Goal: Entertainment & Leisure: Consume media (video, audio)

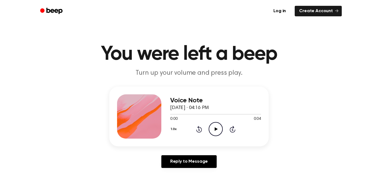
click at [221, 130] on icon "Play Audio" at bounding box center [216, 129] width 14 height 14
click at [209, 129] on icon "Play Audio" at bounding box center [216, 129] width 14 height 14
click at [218, 130] on icon "Play Audio" at bounding box center [216, 129] width 14 height 14
click at [216, 130] on icon at bounding box center [216, 129] width 3 height 4
click at [212, 132] on icon "Play Audio" at bounding box center [216, 129] width 14 height 14
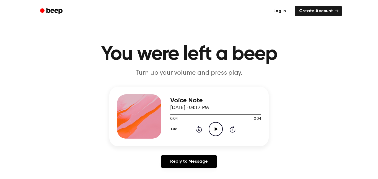
click at [223, 131] on div "1.0x Rewind 5 seconds Play Audio Skip 5 seconds" at bounding box center [215, 129] width 91 height 14
click at [216, 135] on icon "Play Audio" at bounding box center [216, 129] width 14 height 14
click at [213, 132] on icon "Play Audio" at bounding box center [216, 129] width 14 height 14
